Goal: Information Seeking & Learning: Find specific fact

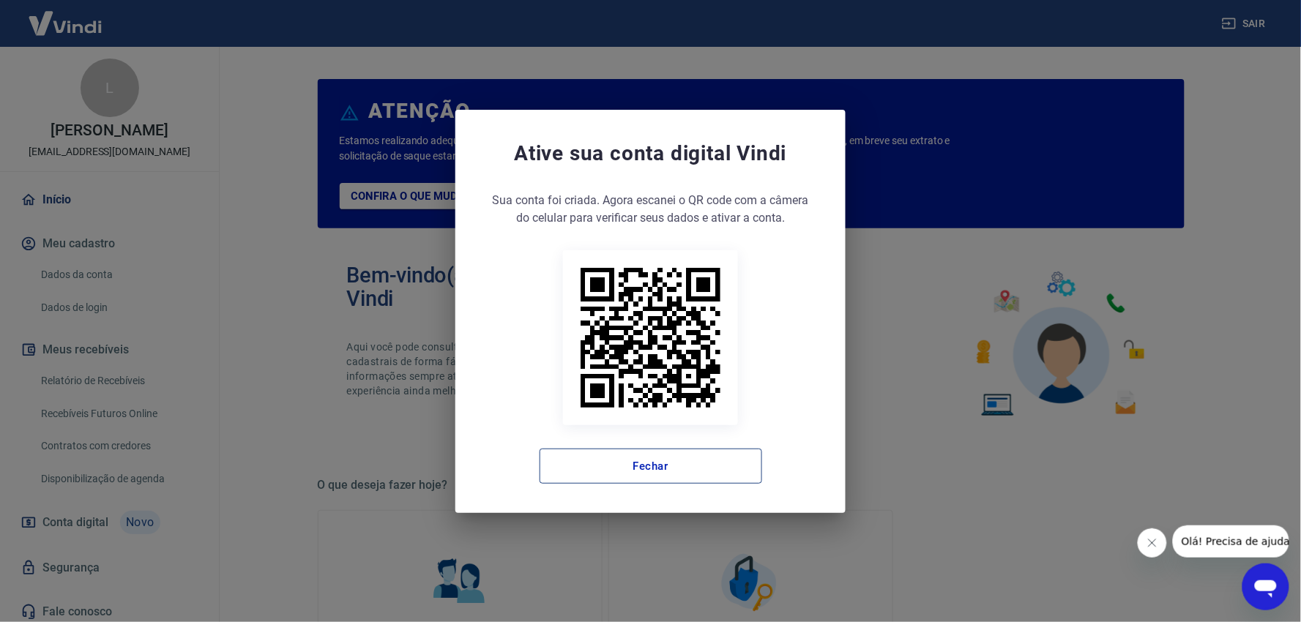
click at [703, 454] on button "Fechar" at bounding box center [650, 466] width 222 height 35
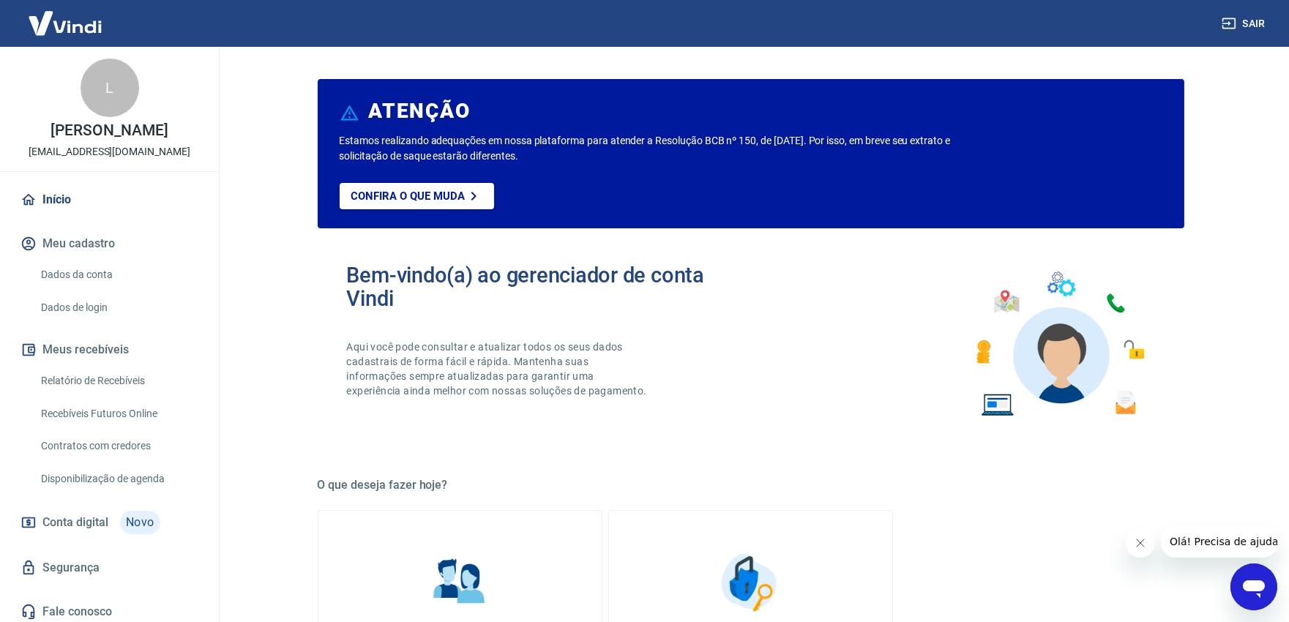
click at [122, 396] on link "Relatório de Recebíveis" at bounding box center [118, 381] width 166 height 30
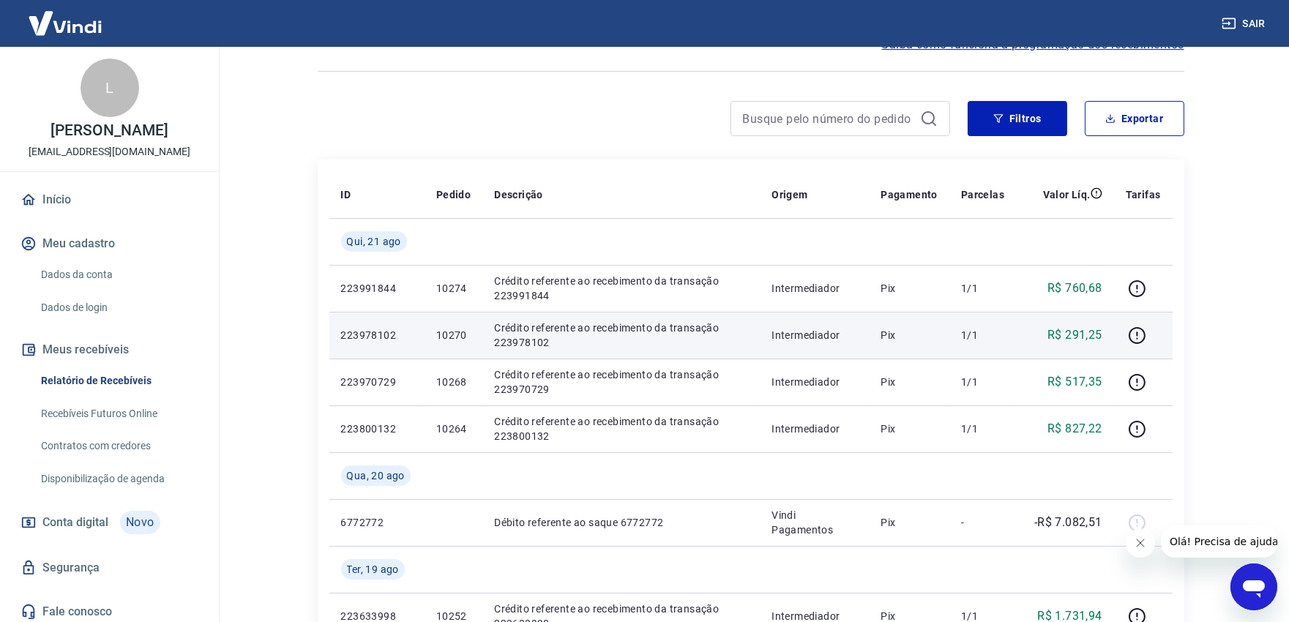
scroll to position [406, 0]
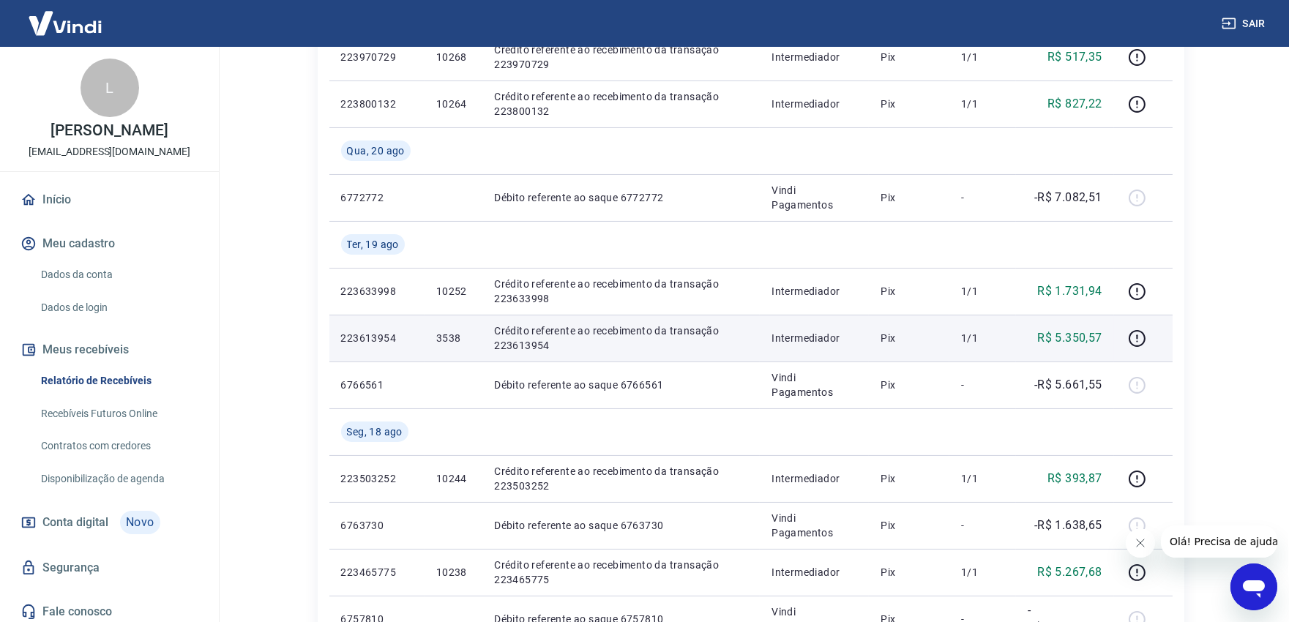
click at [434, 340] on td "3538" at bounding box center [453, 338] width 58 height 47
click at [436, 338] on p "3538" at bounding box center [453, 338] width 34 height 15
click at [441, 337] on p "3538" at bounding box center [453, 338] width 34 height 15
copy p "3538"
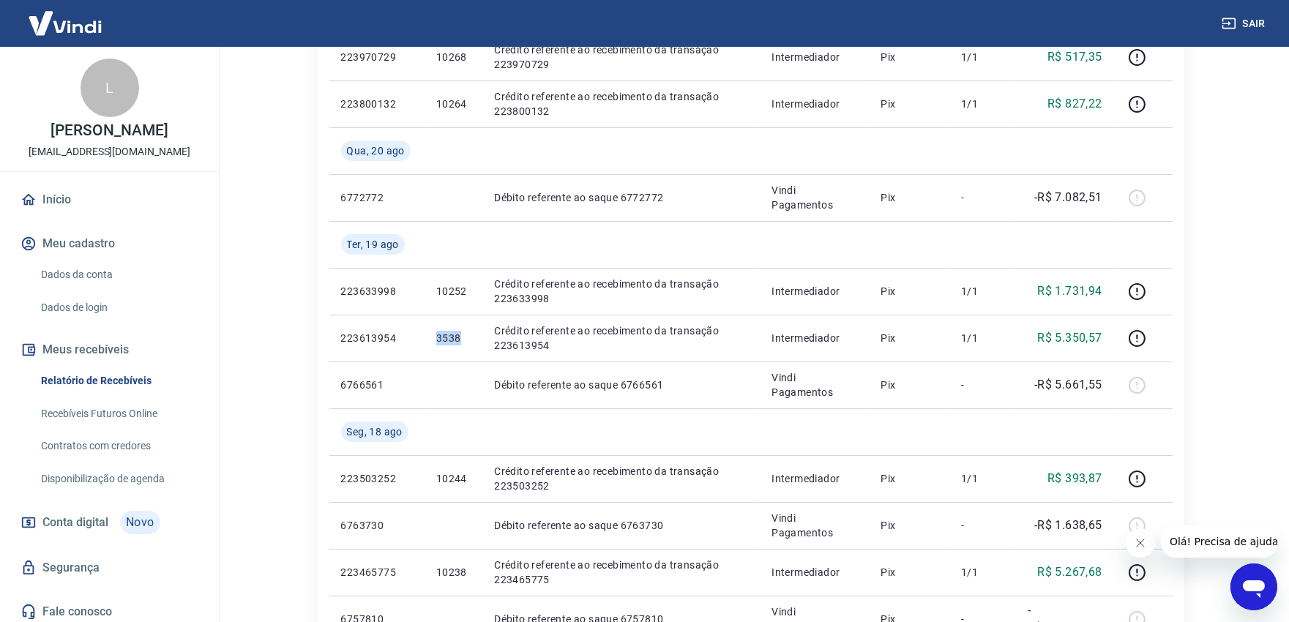
click at [1248, 22] on button "Sair" at bounding box center [1245, 23] width 53 height 27
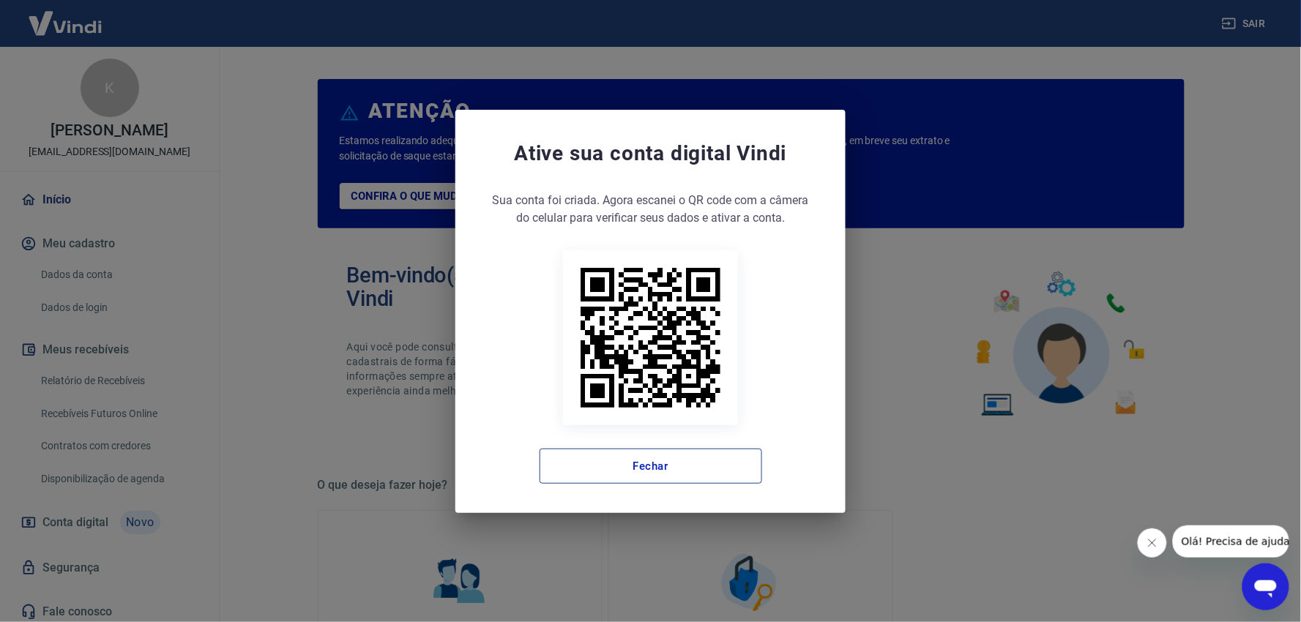
click at [632, 474] on button "Fechar" at bounding box center [650, 466] width 222 height 35
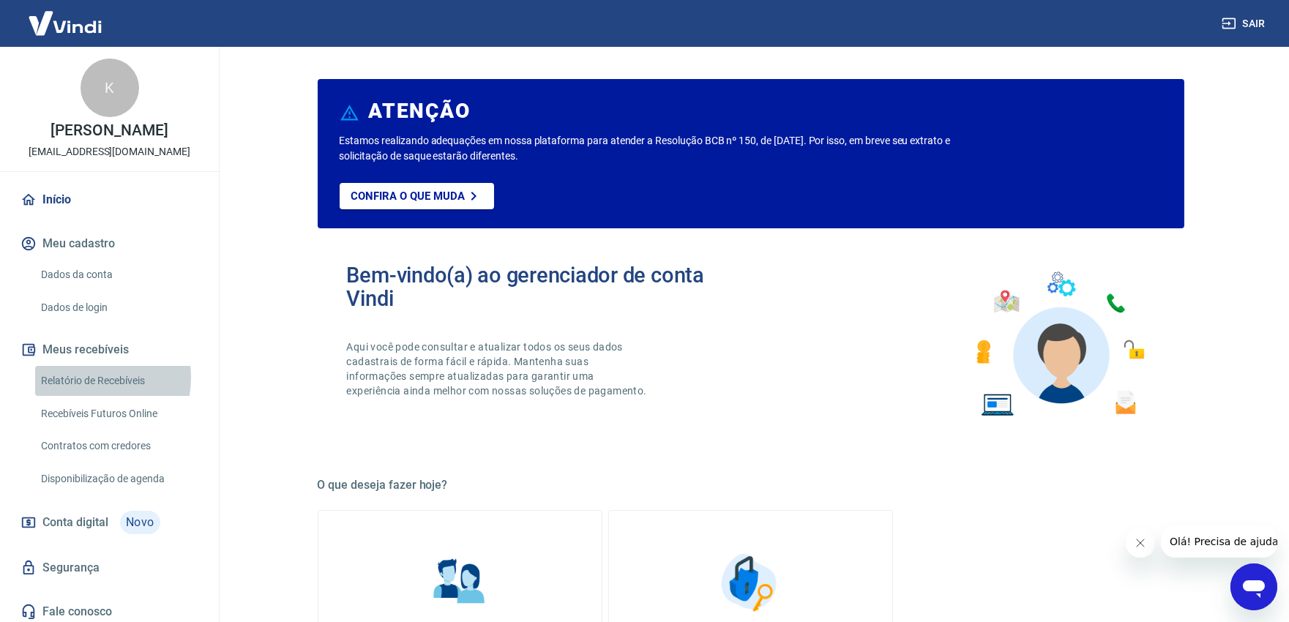
click at [83, 393] on link "Relatório de Recebíveis" at bounding box center [118, 381] width 166 height 30
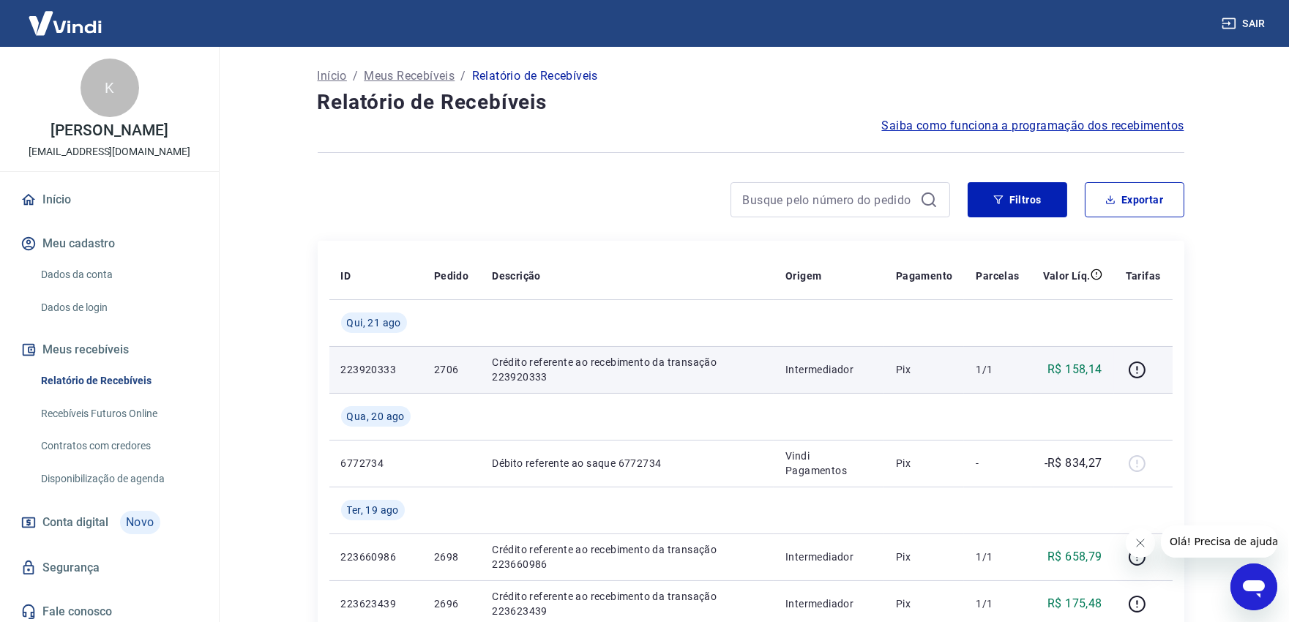
scroll to position [162, 0]
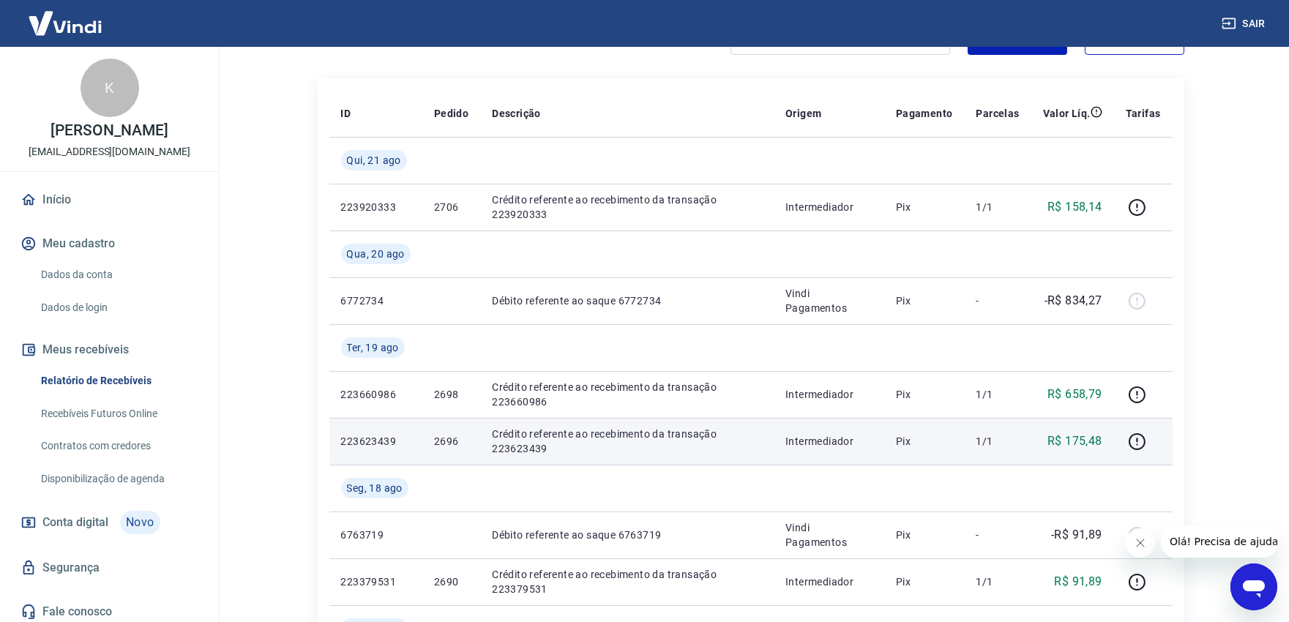
click at [438, 440] on p "2696" at bounding box center [451, 441] width 34 height 15
click at [437, 440] on p "2696" at bounding box center [451, 441] width 34 height 15
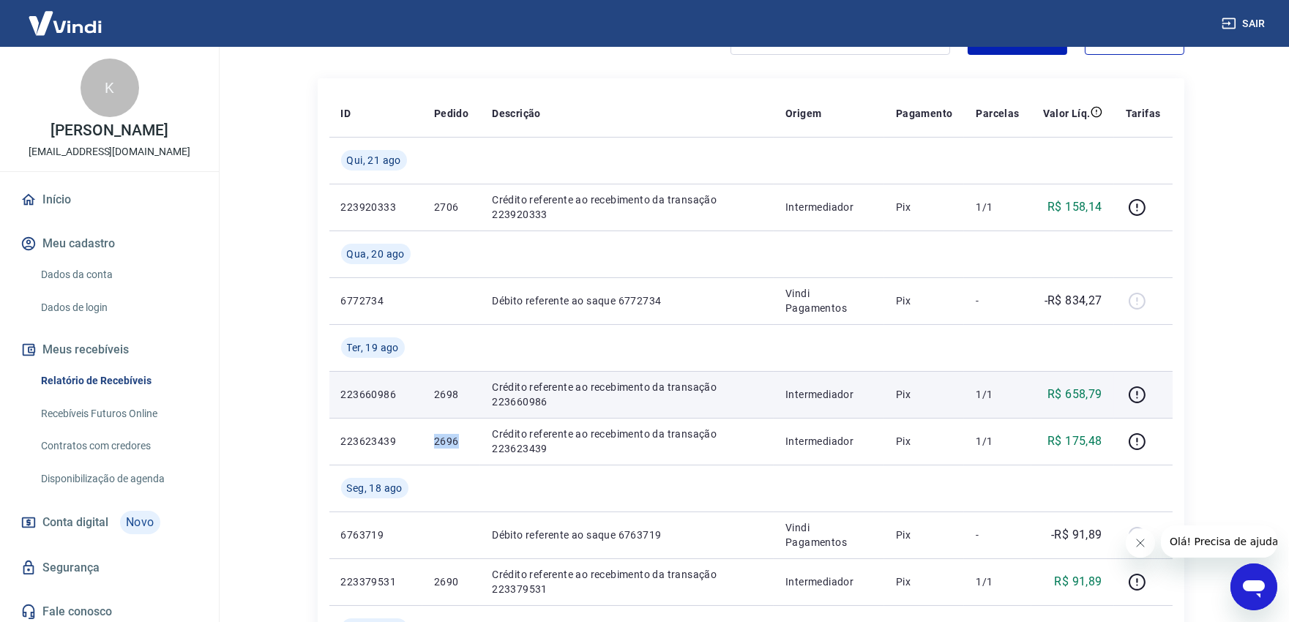
copy p "2696"
